Goal: Complete application form: Complete application form

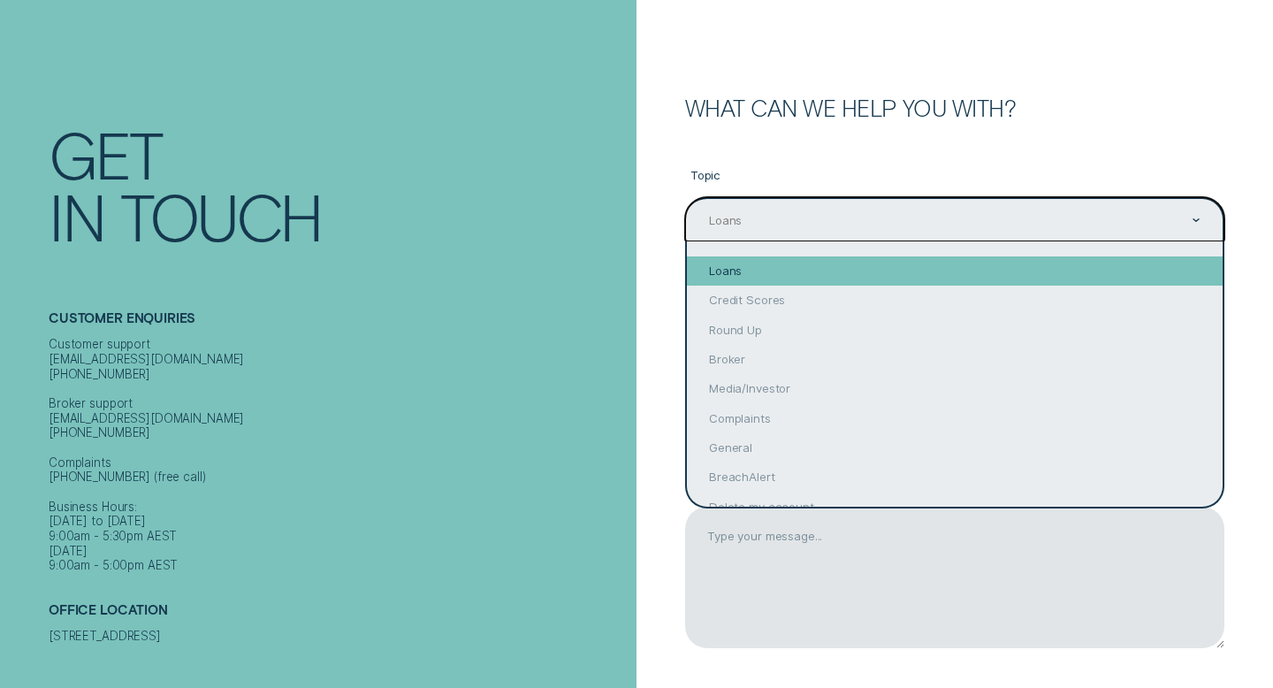
click at [862, 272] on div "Loans" at bounding box center [955, 270] width 536 height 29
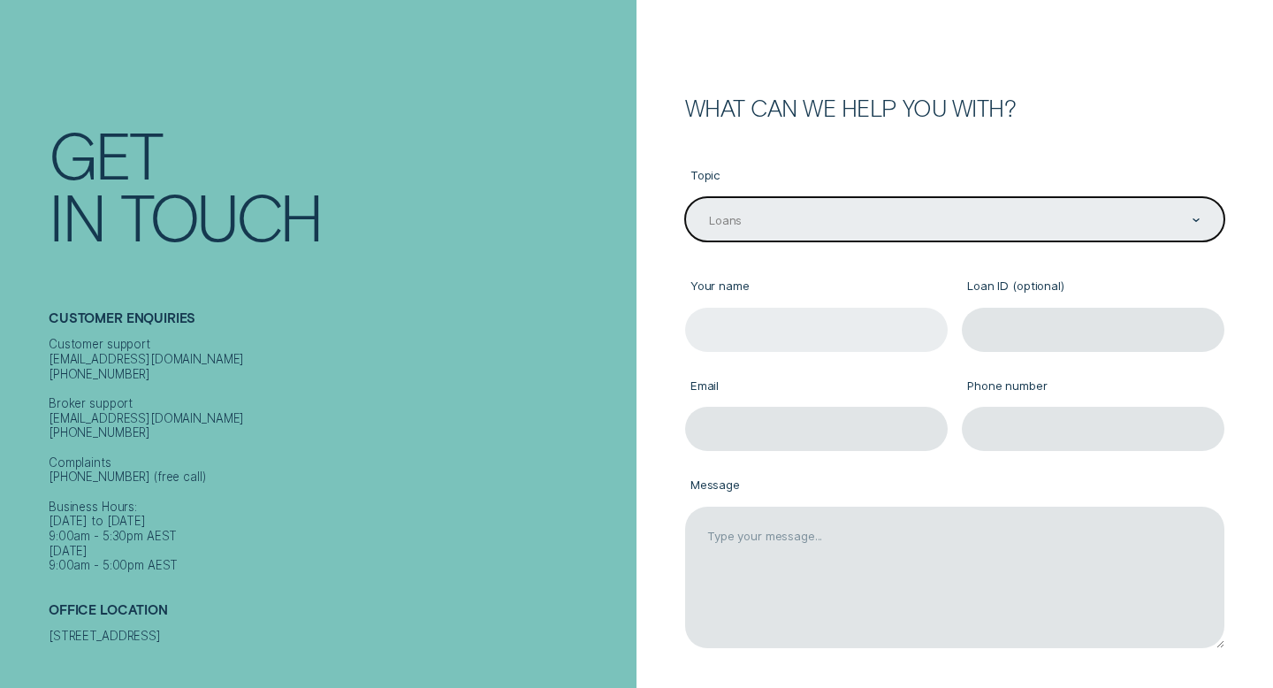
click at [806, 342] on input "Your name" at bounding box center [816, 330] width 263 height 44
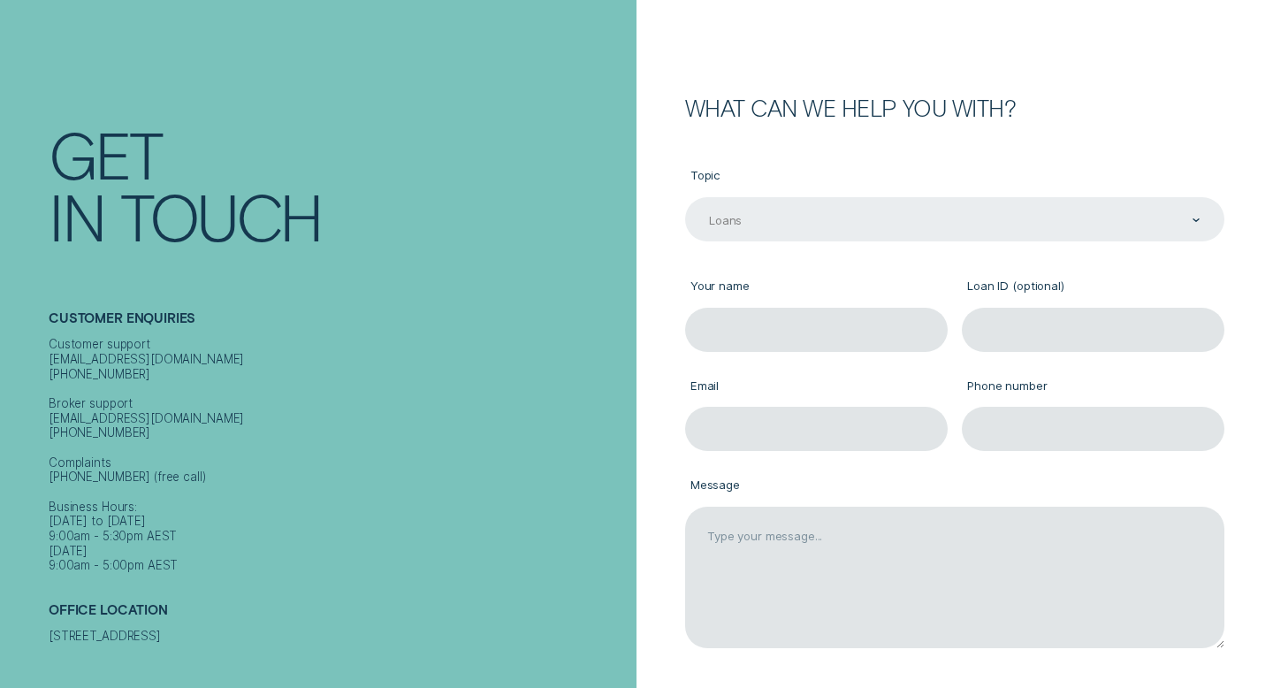
type input "Khuslen Amarbat"
click at [1016, 330] on input "Loan ID (optional)" at bounding box center [1093, 330] width 263 height 44
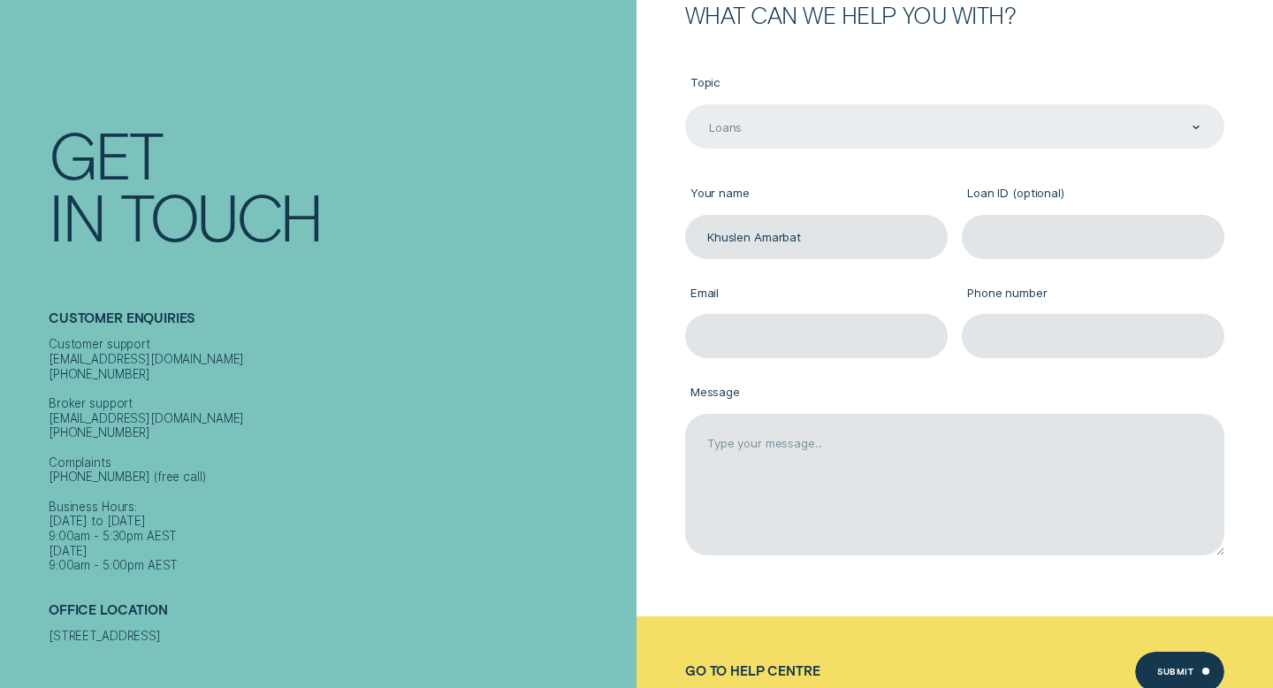
scroll to position [282, 0]
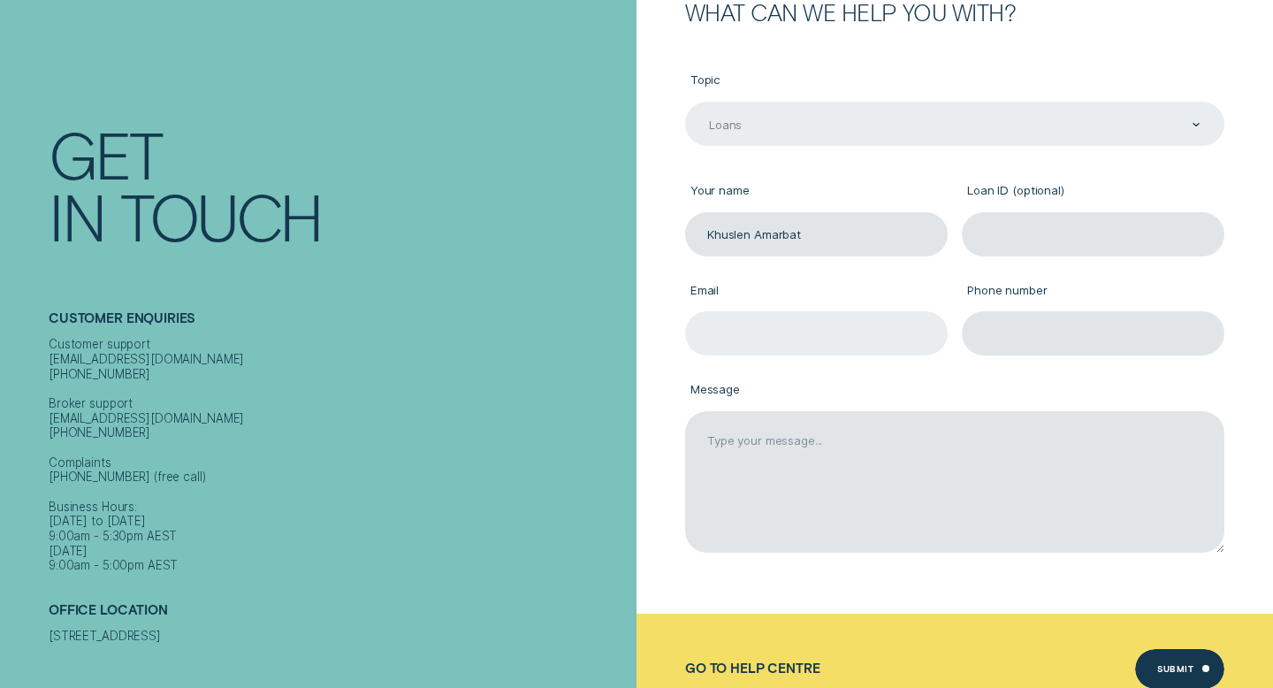
click at [767, 327] on input "Email" at bounding box center [816, 333] width 263 height 44
type input "[EMAIL_ADDRESS][DOMAIN_NAME]"
click at [1004, 324] on input "Phone number" at bounding box center [1093, 333] width 263 height 44
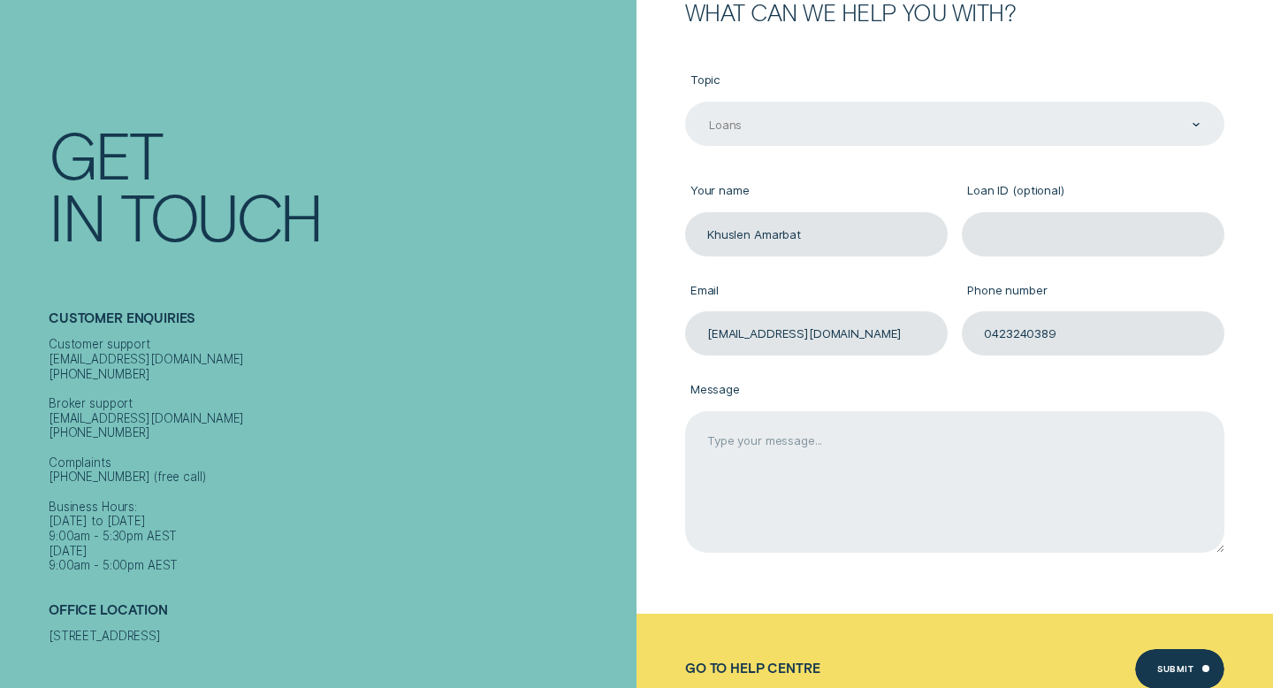
type input "0423240389"
click at [813, 474] on textarea "Message" at bounding box center [954, 481] width 539 height 141
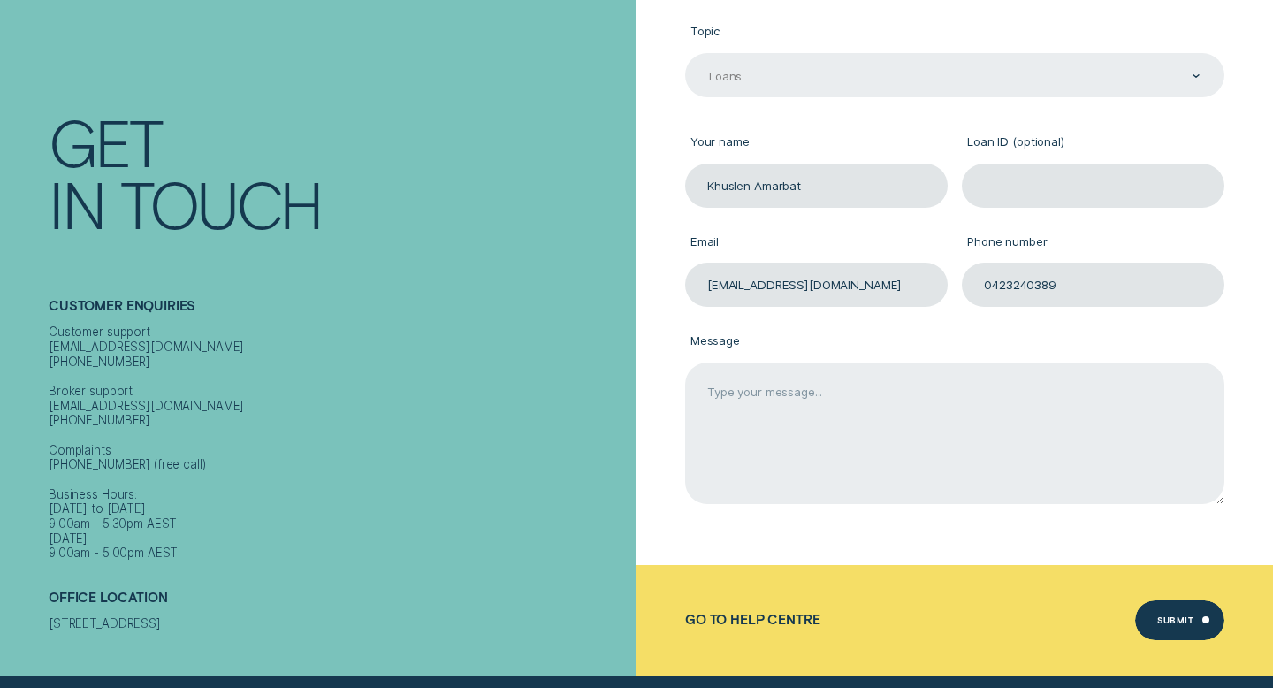
scroll to position [334, 0]
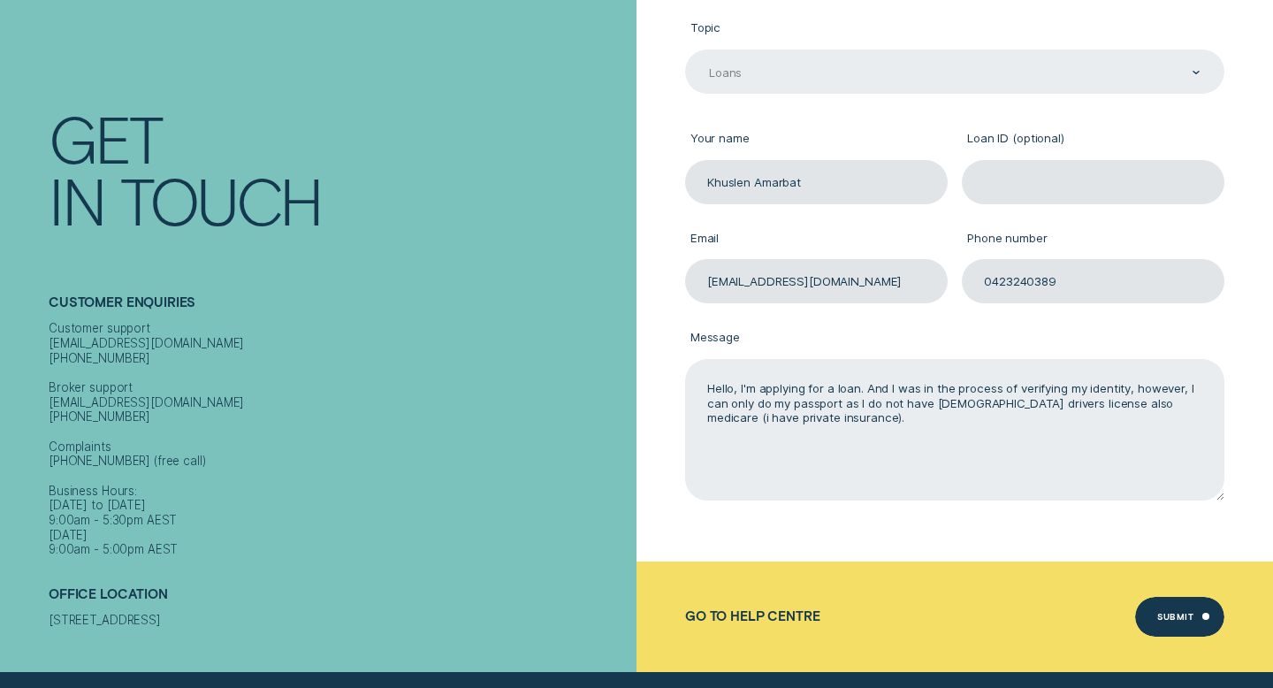
click at [942, 404] on textarea "Hello, I'm applying for a loan. And I was in the process of verifying my identi…" at bounding box center [954, 429] width 539 height 141
click at [823, 423] on textarea "Hello, I'm applying for a loan. And I was in the process of verifying my identi…" at bounding box center [954, 429] width 539 height 141
click at [742, 386] on textarea "Hello, I'm applying for a loan. And I was in the process of verifying my identi…" at bounding box center [954, 429] width 539 height 141
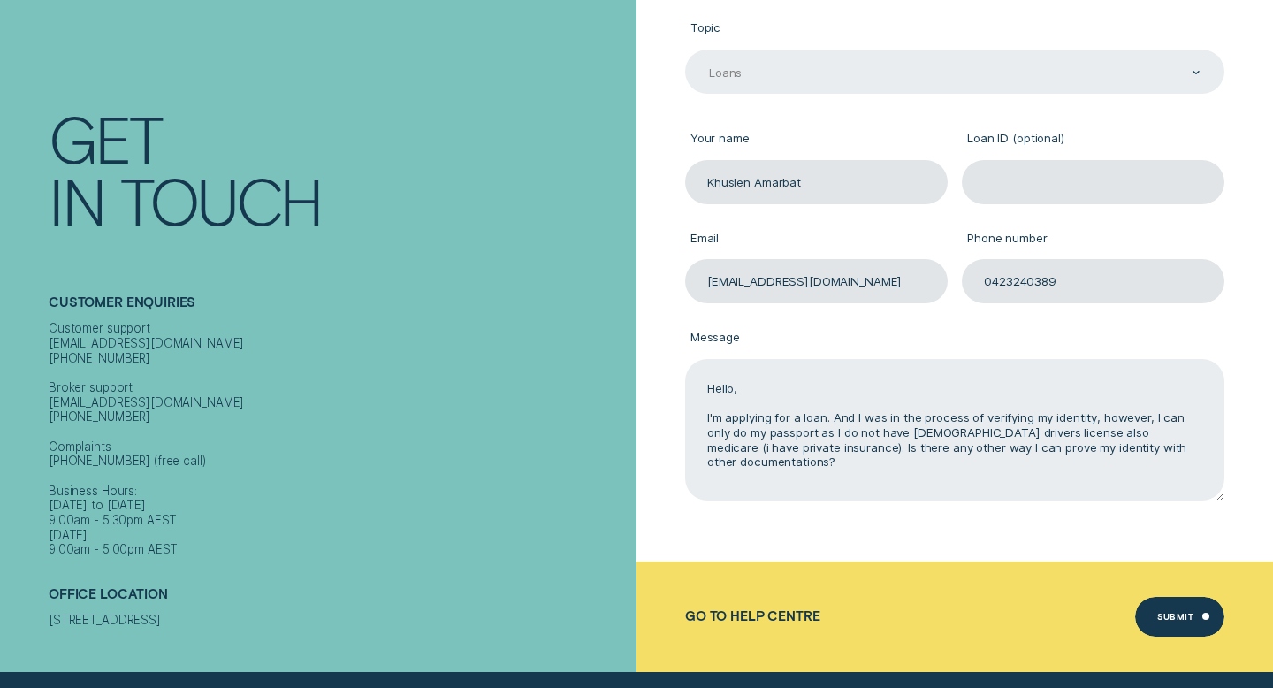
click at [808, 466] on textarea "Hello, I'm applying for a loan. And I was in the process of verifying my identi…" at bounding box center [954, 429] width 539 height 141
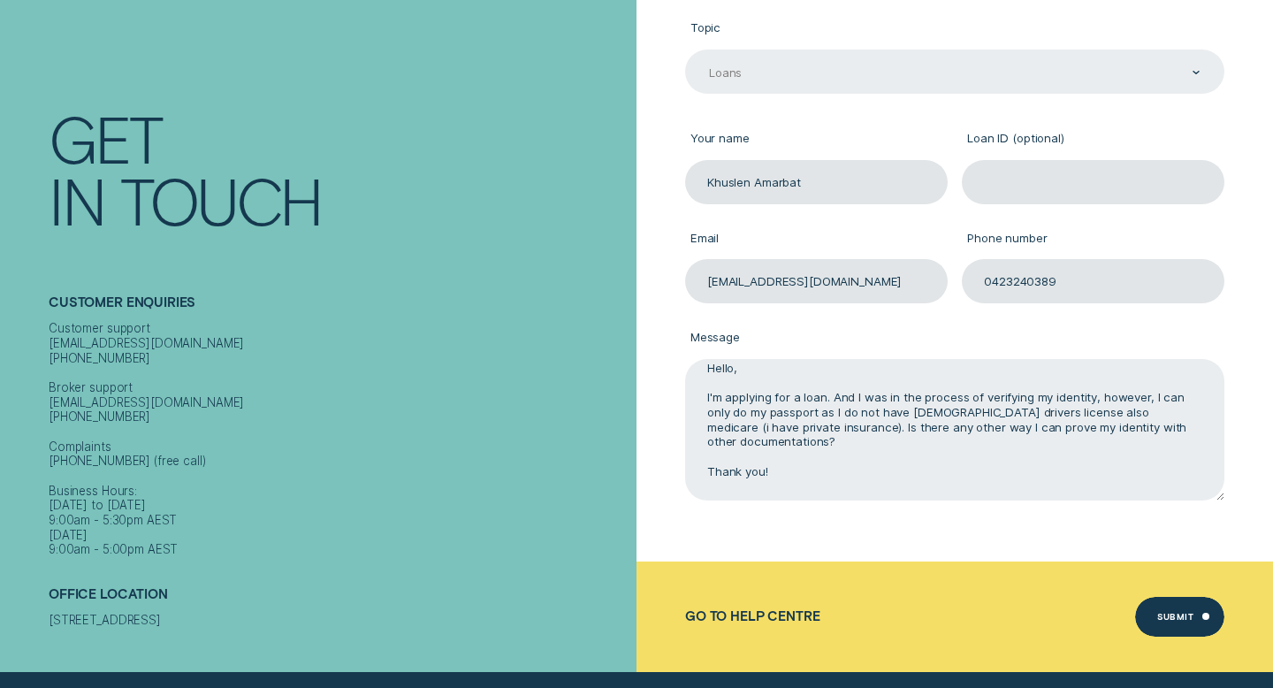
click at [1137, 416] on textarea "Hello, I'm applying for a loan. And I was in the process of verifying my identi…" at bounding box center [954, 429] width 539 height 141
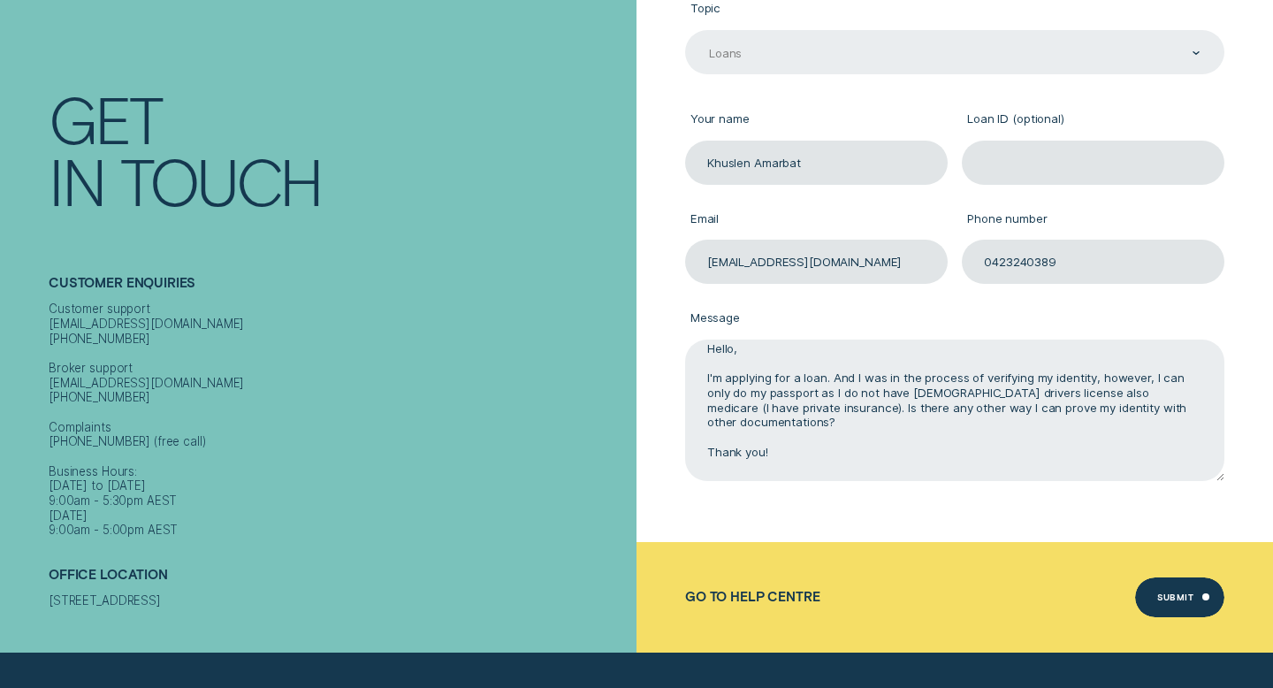
scroll to position [393, 0]
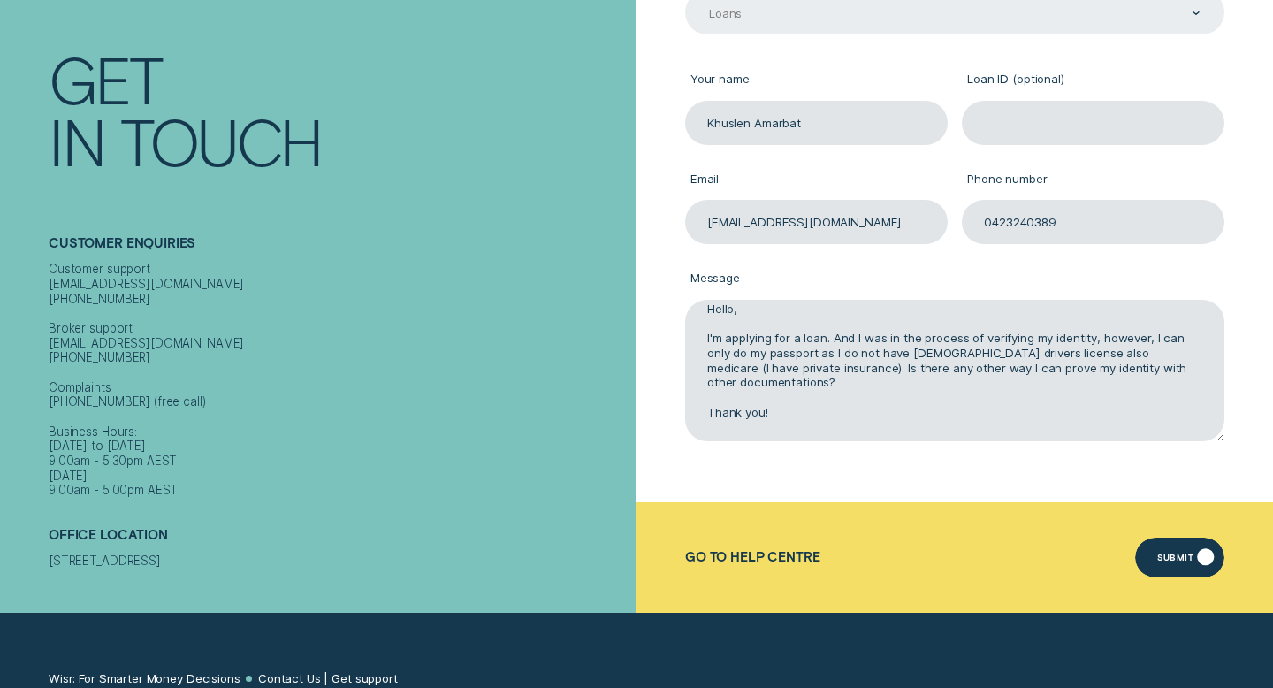
type textarea "Hello, I'm applying for a loan. And I was in the process of verifying my identi…"
click at [1184, 555] on div "Submit" at bounding box center [1175, 559] width 36 height 8
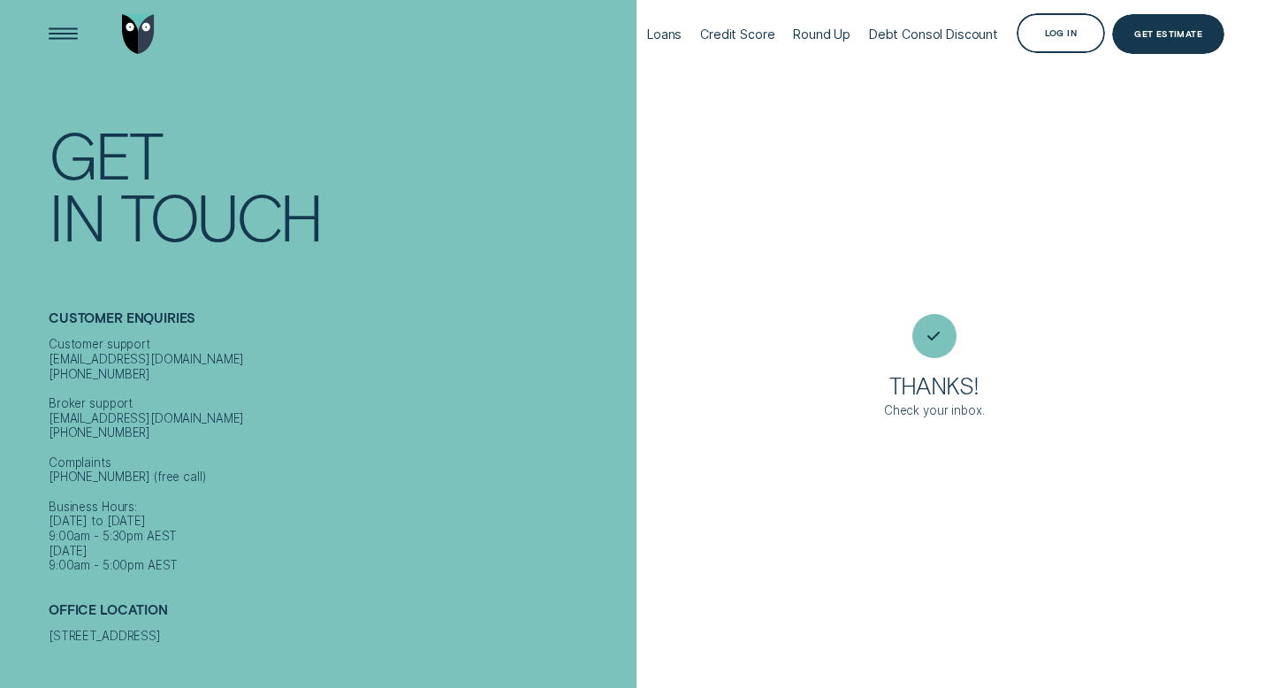
scroll to position [0, 0]
